Goal: Transaction & Acquisition: Purchase product/service

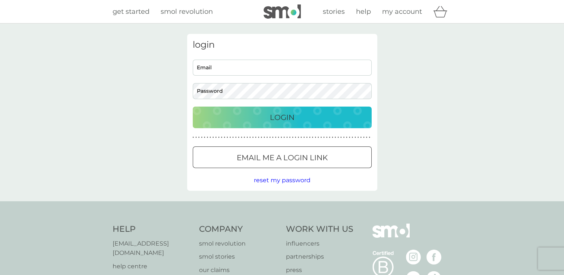
type input "[EMAIL_ADDRESS][DOMAIN_NAME]"
click at [152, 114] on div "login [EMAIL_ADDRESS][DOMAIN_NAME] Email Password Login ● ● ● ● ● ● ● ● ● ● ● ●…" at bounding box center [282, 112] width 564 height 178
click at [275, 12] on img at bounding box center [282, 11] width 37 height 14
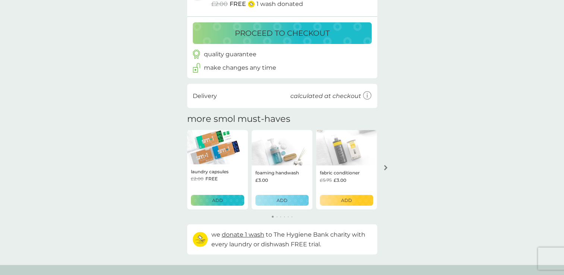
scroll to position [78, 0]
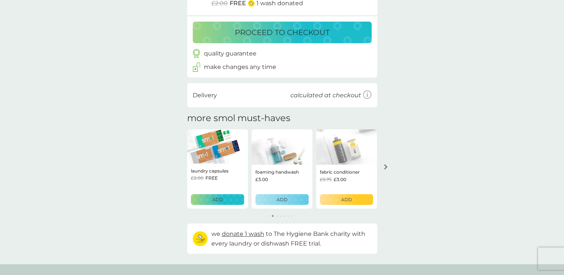
click at [216, 201] on p "ADD" at bounding box center [217, 199] width 11 height 7
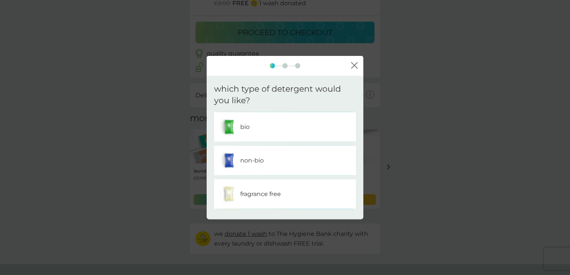
click at [256, 194] on p "fragrance free" at bounding box center [260, 194] width 41 height 10
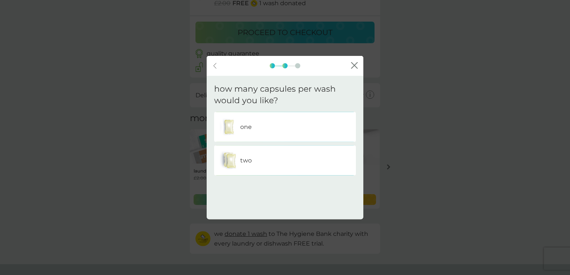
click at [260, 160] on div "two" at bounding box center [285, 160] width 131 height 19
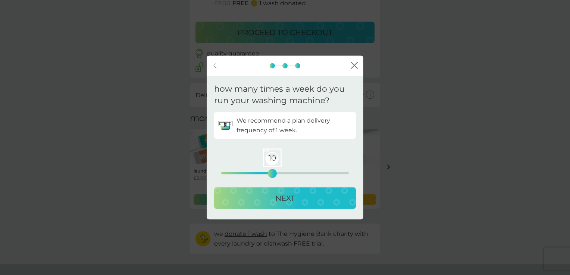
drag, startPoint x: 219, startPoint y: 174, endPoint x: 270, endPoint y: 174, distance: 50.7
click at [271, 174] on div "10" at bounding box center [272, 173] width 3 height 3
click at [275, 198] on p "NEXT" at bounding box center [284, 198] width 19 height 12
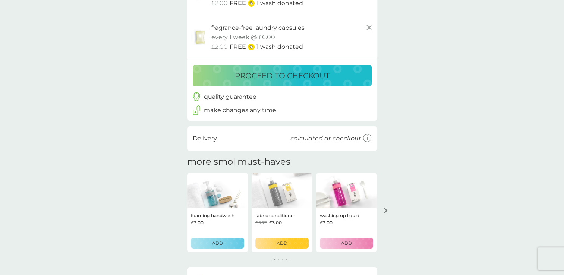
click at [353, 245] on div "ADD" at bounding box center [347, 243] width 44 height 7
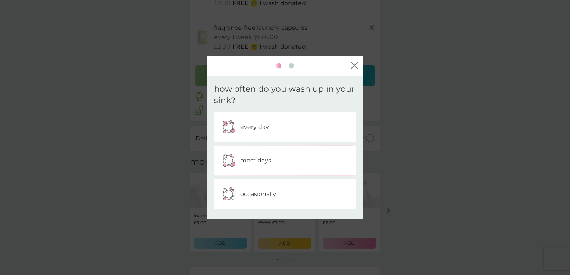
click at [297, 130] on div "every day" at bounding box center [285, 126] width 131 height 19
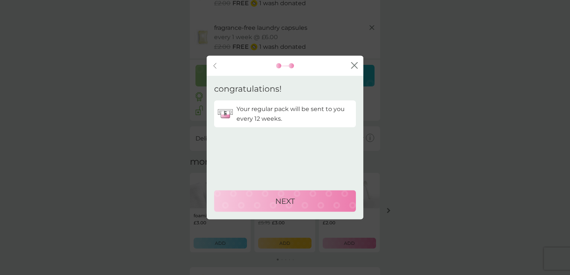
click at [286, 204] on p "NEXT" at bounding box center [284, 201] width 19 height 12
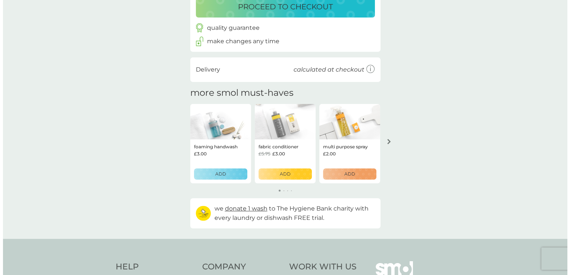
scroll to position [192, 0]
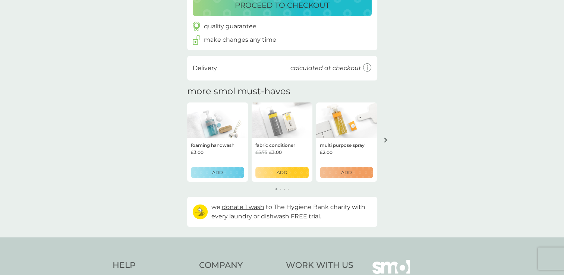
click at [386, 140] on icon "arrow right" at bounding box center [385, 140] width 3 height 5
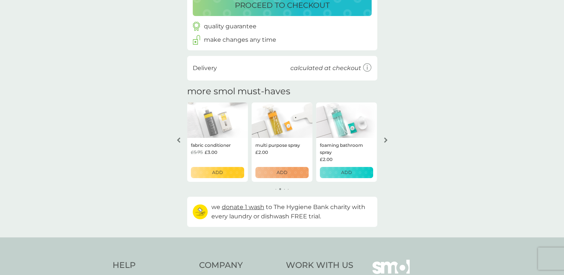
click at [279, 173] on p "ADD" at bounding box center [282, 172] width 11 height 7
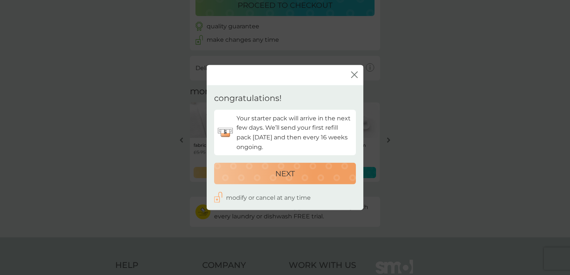
click at [279, 173] on p "NEXT" at bounding box center [284, 174] width 19 height 12
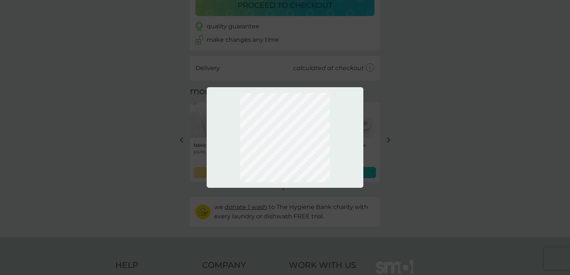
scroll to position [236, 0]
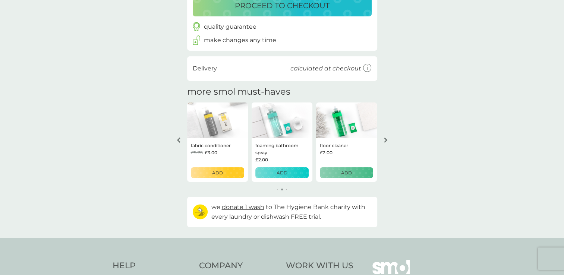
click at [340, 172] on div "ADD" at bounding box center [347, 172] width 44 height 7
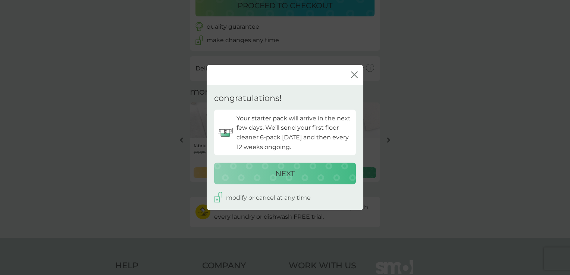
click at [282, 165] on button "NEXT" at bounding box center [285, 174] width 142 height 22
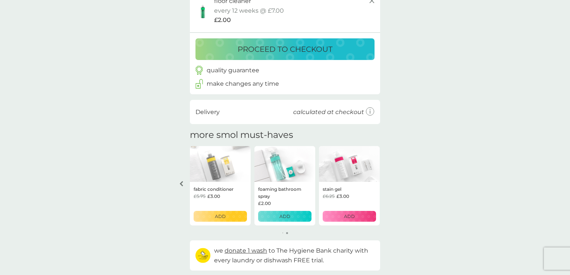
scroll to position [279, 0]
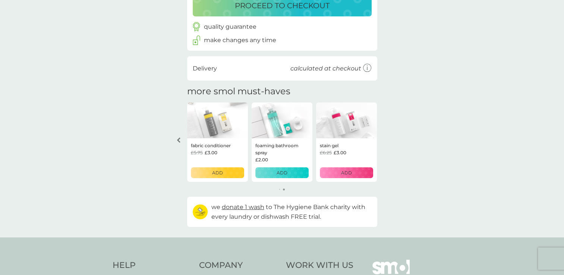
click at [340, 172] on div "ADD" at bounding box center [347, 172] width 44 height 7
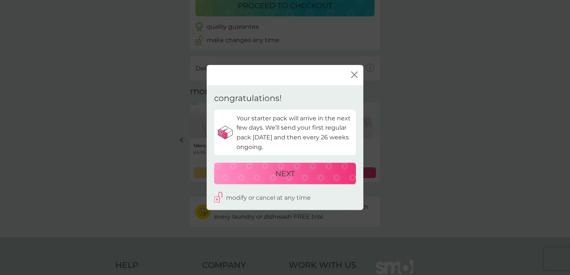
click at [301, 170] on div "NEXT" at bounding box center [285, 174] width 127 height 12
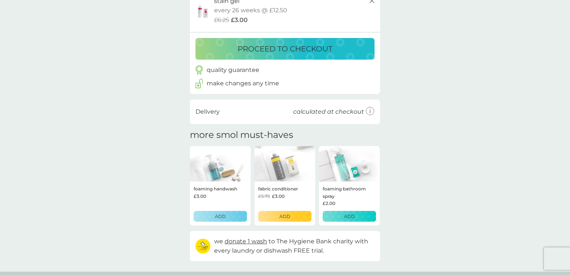
scroll to position [323, 0]
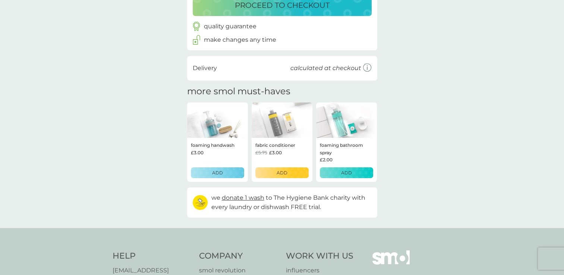
click at [285, 167] on button "ADD" at bounding box center [282, 172] width 53 height 11
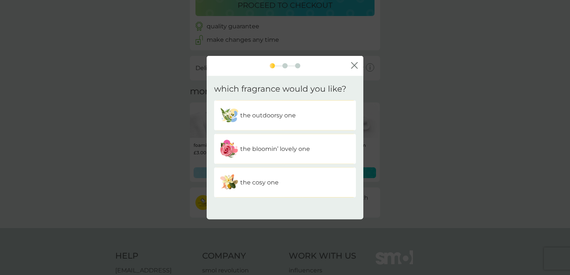
click at [288, 154] on div "the bloomin’ lovely one" at bounding box center [285, 149] width 131 height 19
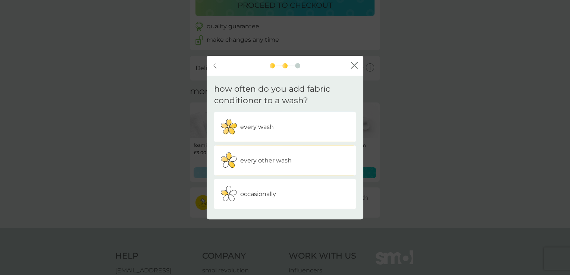
click at [272, 185] on div "occasionally" at bounding box center [285, 194] width 131 height 19
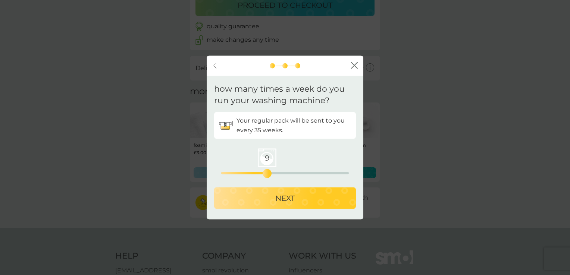
drag, startPoint x: 222, startPoint y: 172, endPoint x: 269, endPoint y: 173, distance: 47.0
click at [269, 173] on div "9" at bounding box center [267, 173] width 3 height 3
click at [272, 197] on div "NEXT" at bounding box center [285, 198] width 127 height 12
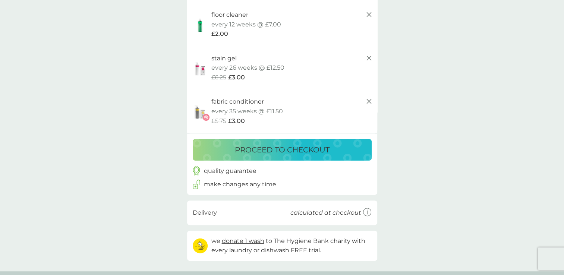
scroll to position [221, 0]
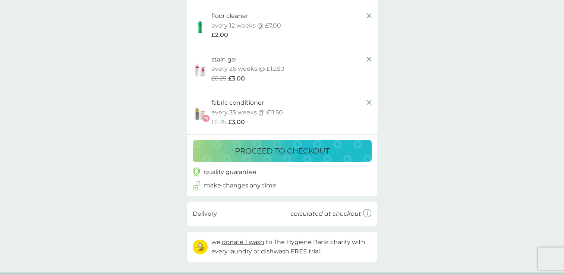
click at [279, 147] on p "proceed to checkout" at bounding box center [282, 151] width 95 height 12
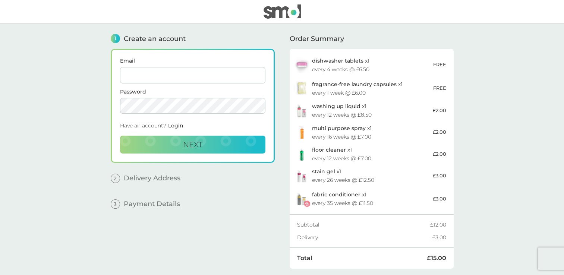
type input "kathdrescher@rocketmail.com"
click at [149, 181] on span "Delivery Address" at bounding box center [152, 178] width 57 height 7
click at [180, 143] on button "Next" at bounding box center [192, 145] width 145 height 18
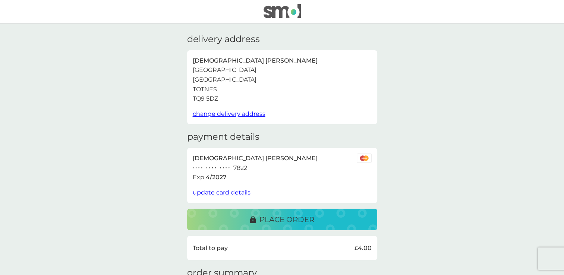
click at [234, 116] on span "change delivery address" at bounding box center [229, 113] width 73 height 7
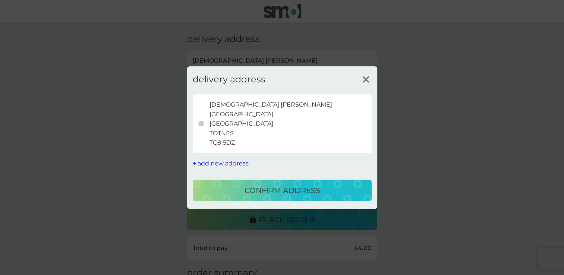
click at [222, 162] on span "+ add new address" at bounding box center [221, 163] width 56 height 7
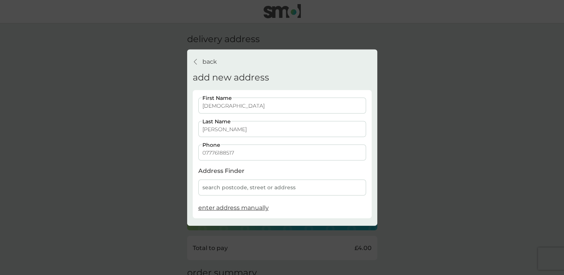
click at [225, 107] on input "kath" at bounding box center [282, 106] width 168 height 16
type input "k"
type input "Stella"
click at [213, 130] on input "Drescher" at bounding box center [282, 129] width 168 height 16
click at [228, 131] on input "Drescher" at bounding box center [282, 129] width 168 height 16
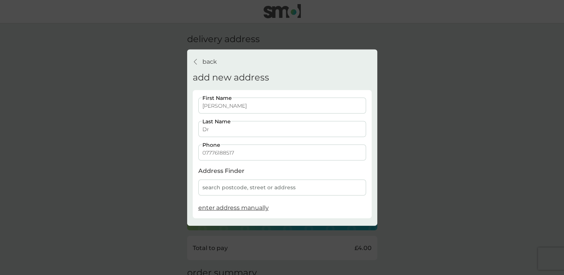
type input "D"
type input "Watts"
click at [242, 155] on input "07776188517" at bounding box center [282, 153] width 168 height 16
type input "0"
type input "07732581545"
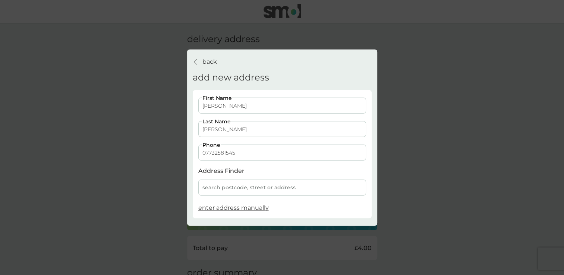
click at [231, 190] on div "search postcode, street or address" at bounding box center [282, 188] width 168 height 16
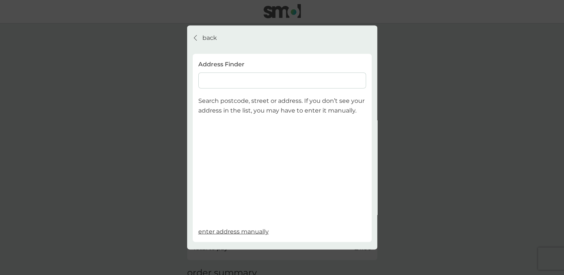
click at [239, 78] on input at bounding box center [282, 81] width 168 height 16
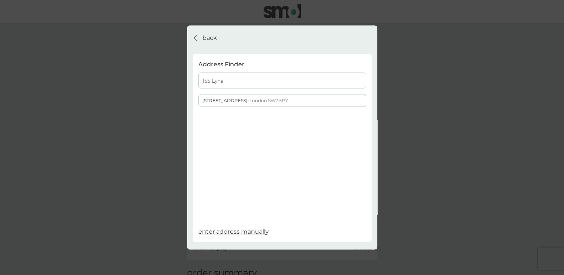
type input "155 Lyha"
click at [250, 101] on span "London SW2 5PY" at bounding box center [269, 101] width 39 height 6
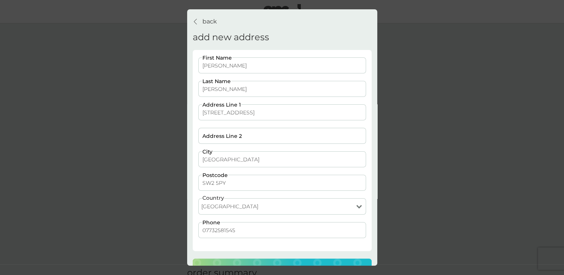
scroll to position [21, 0]
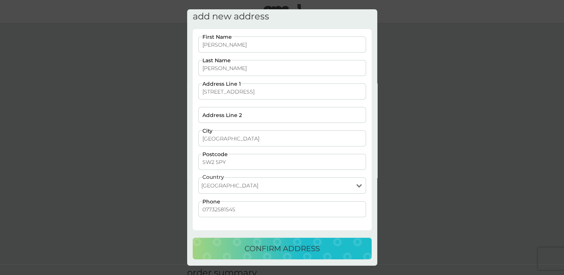
click at [259, 245] on p "confirm address" at bounding box center [282, 249] width 75 height 12
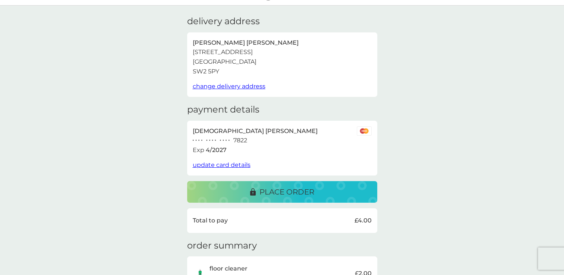
scroll to position [0, 0]
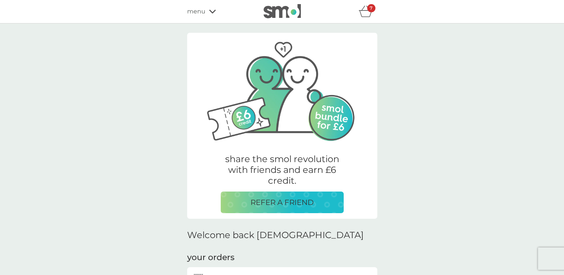
click at [365, 14] on icon "basket" at bounding box center [366, 12] width 14 height 12
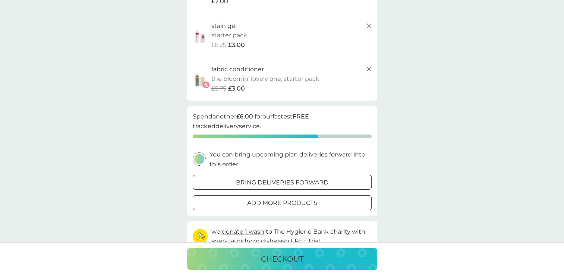
scroll to position [255, 0]
click at [301, 202] on p "add more products" at bounding box center [282, 203] width 70 height 10
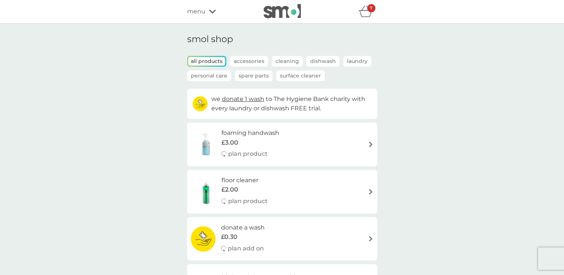
click at [319, 60] on p "Dishwash" at bounding box center [323, 61] width 33 height 11
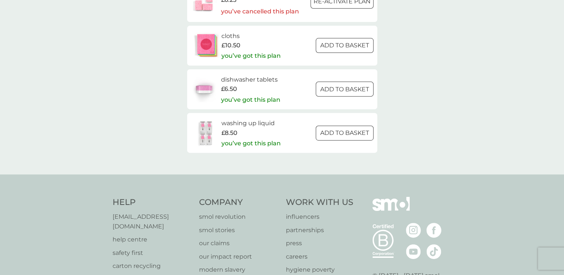
scroll to position [268, 0]
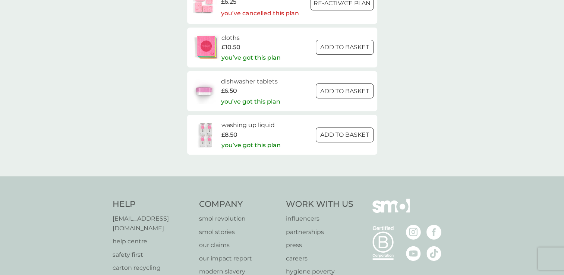
click at [331, 137] on div at bounding box center [344, 135] width 27 height 8
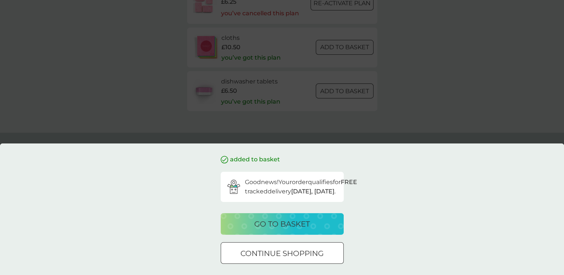
click at [271, 254] on div at bounding box center [282, 254] width 27 height 8
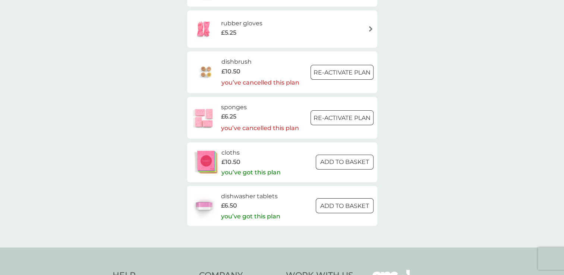
scroll to position [154, 0]
click at [336, 160] on div at bounding box center [344, 162] width 27 height 8
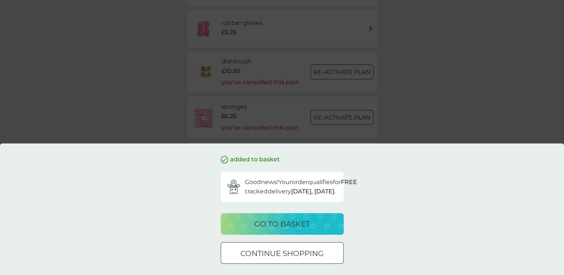
click at [279, 251] on div at bounding box center [282, 254] width 27 height 8
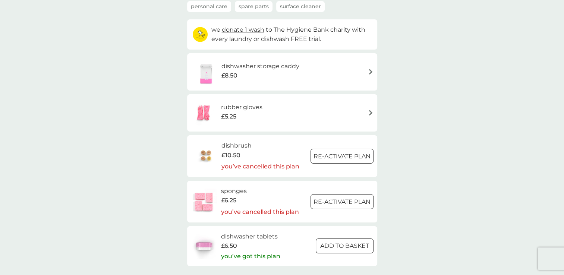
scroll to position [0, 0]
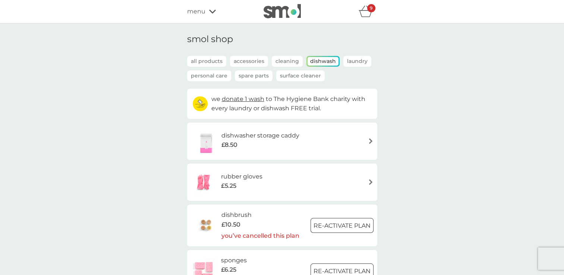
click at [352, 62] on p "Laundry" at bounding box center [358, 61] width 28 height 11
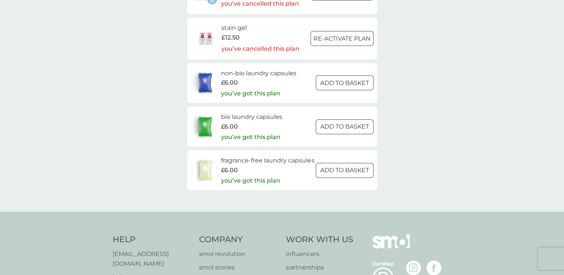
scroll to position [375, 0]
click at [332, 173] on div at bounding box center [344, 170] width 27 height 8
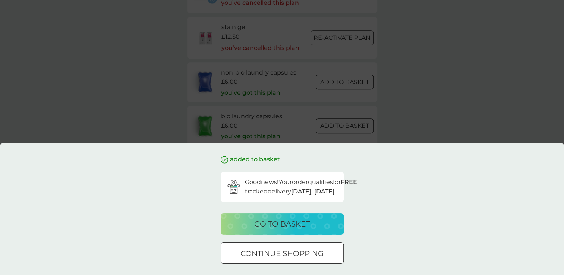
click at [294, 220] on p "go to basket" at bounding box center [282, 224] width 56 height 12
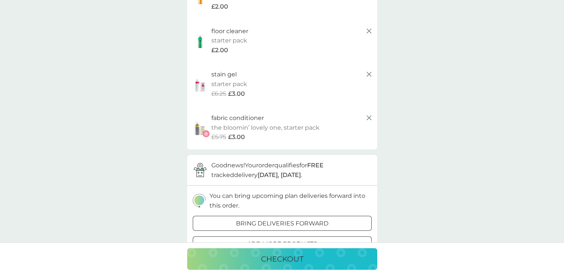
scroll to position [404, 0]
click at [279, 261] on p "checkout" at bounding box center [282, 259] width 43 height 12
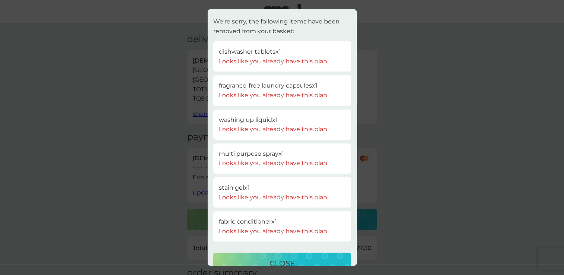
click at [279, 261] on p "close" at bounding box center [282, 264] width 25 height 12
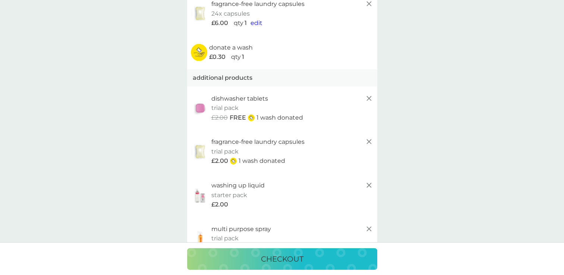
scroll to position [163, 0]
click at [269, 261] on p "checkout" at bounding box center [282, 259] width 43 height 12
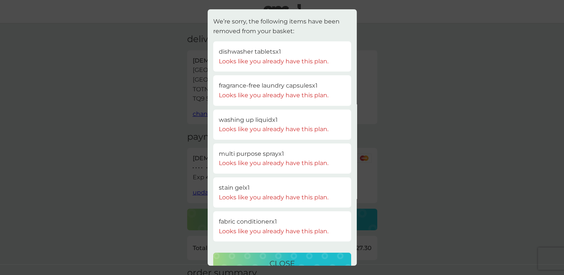
scroll to position [16, 0]
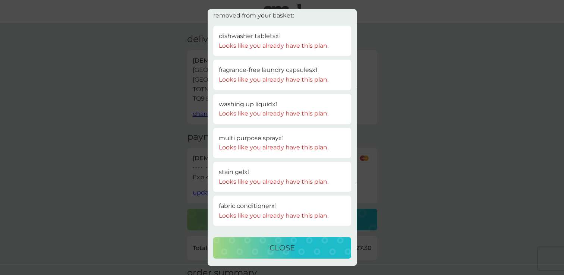
click at [282, 248] on p "close" at bounding box center [282, 248] width 25 height 12
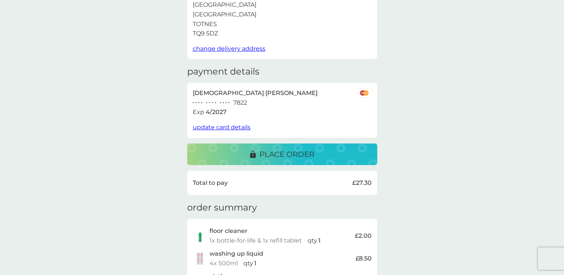
scroll to position [0, 0]
